Goal: Check status: Check status

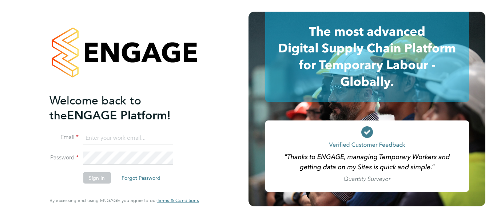
type input "[PERSON_NAME][EMAIL_ADDRESS][PERSON_NAME][DOMAIN_NAME]"
click at [217, 128] on div "Welcome back to the ENGAGE Platform! Email shirley.marshall@uk.g4s.com Password…" at bounding box center [124, 109] width 249 height 218
click at [97, 179] on button "Sign In" at bounding box center [97, 178] width 28 height 12
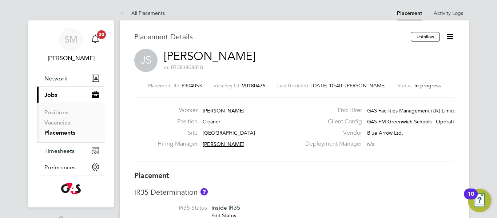
click at [274, 46] on div "Placement Details" at bounding box center [269, 40] width 271 height 17
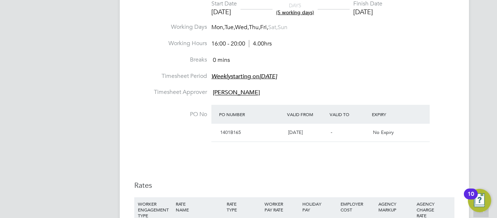
scroll to position [335, 0]
